Goal: Check status: Check status

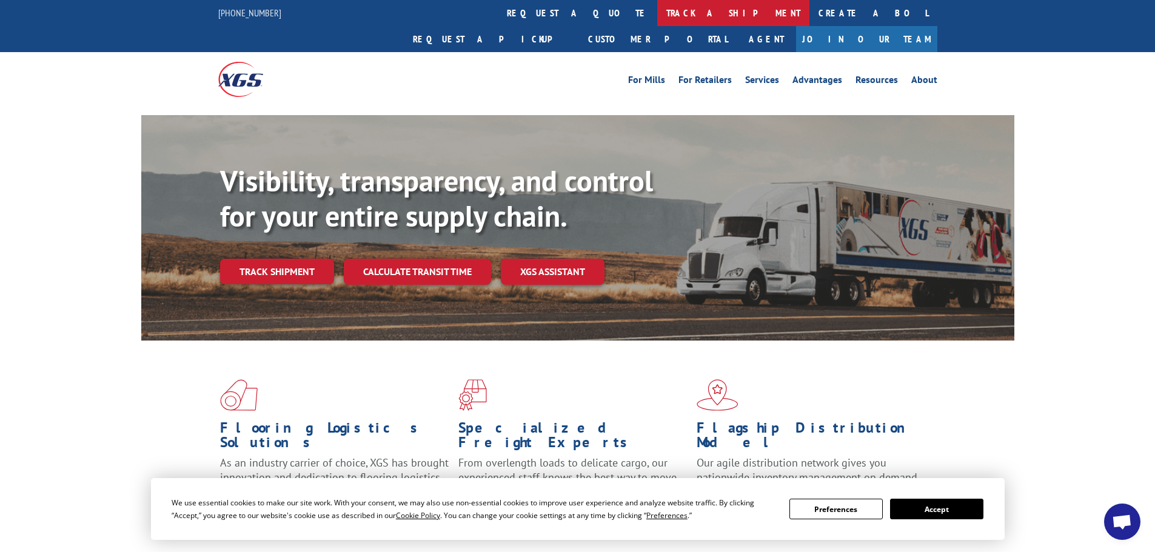
click at [657, 18] on link "track a shipment" at bounding box center [733, 13] width 152 height 26
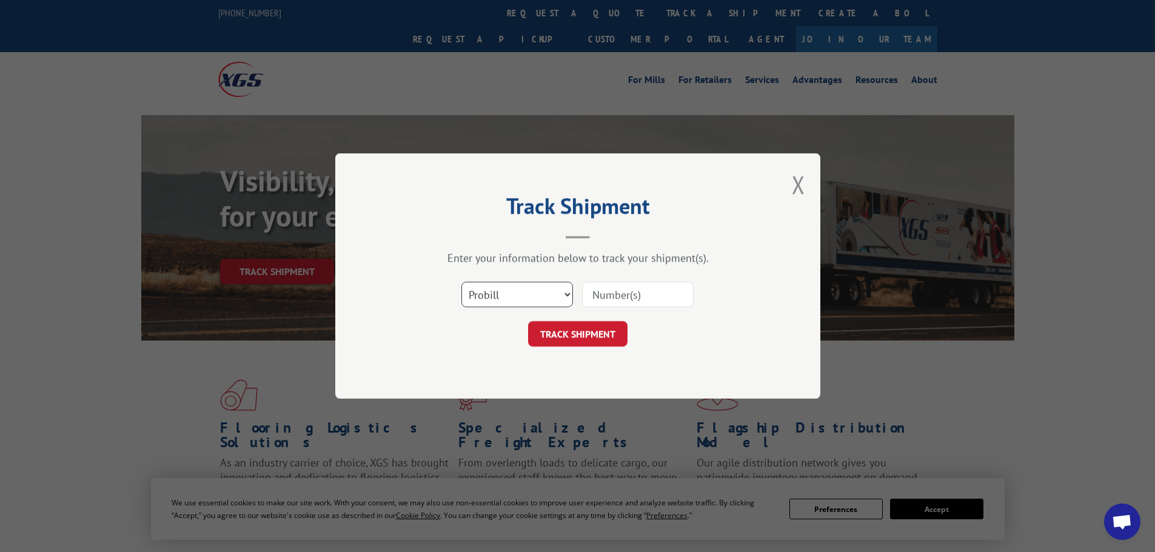
click at [519, 300] on select "Select category... Probill BOL PO" at bounding box center [517, 294] width 112 height 25
select select "bol"
click at [461, 282] on select "Select category... Probill BOL PO" at bounding box center [517, 294] width 112 height 25
click at [621, 298] on input at bounding box center [638, 294] width 112 height 25
click at [639, 293] on input at bounding box center [638, 294] width 112 height 25
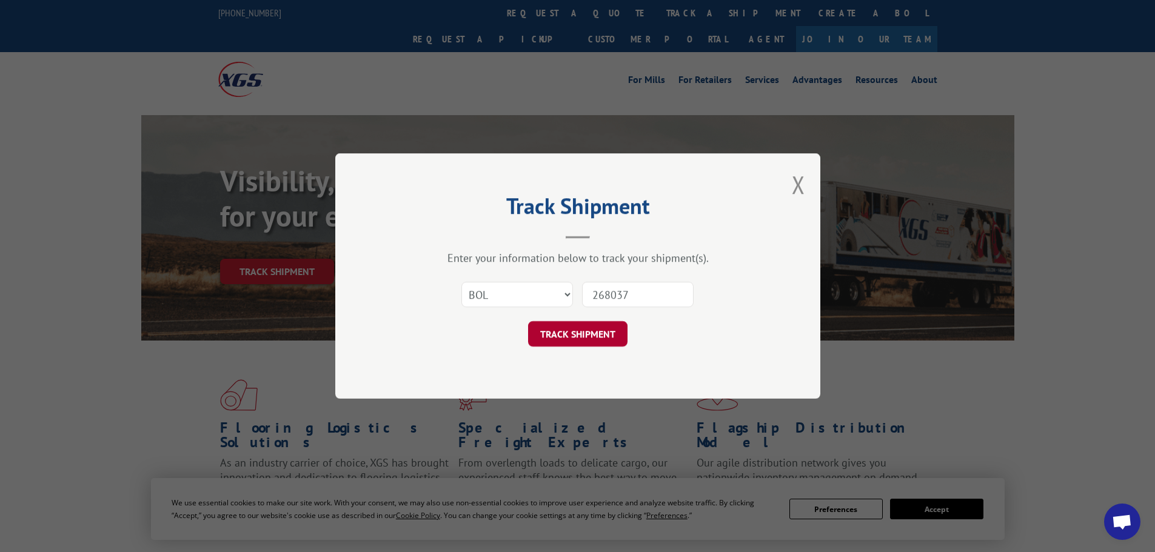
type input "268037"
click at [576, 332] on button "TRACK SHIPMENT" at bounding box center [577, 333] width 99 height 25
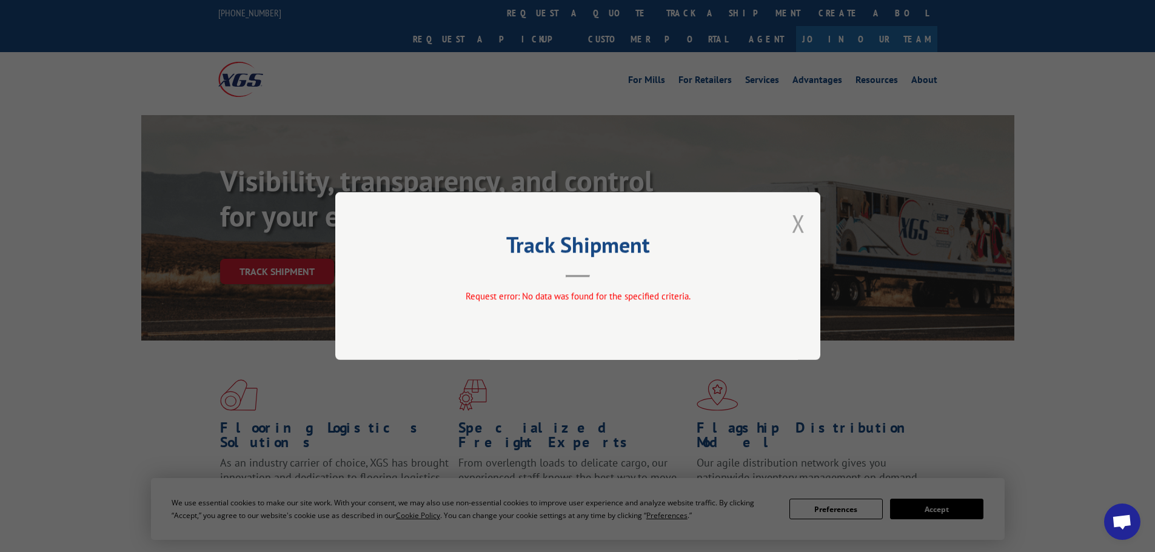
click at [798, 225] on button "Close modal" at bounding box center [798, 223] width 13 height 32
